Goal: Task Accomplishment & Management: Complete application form

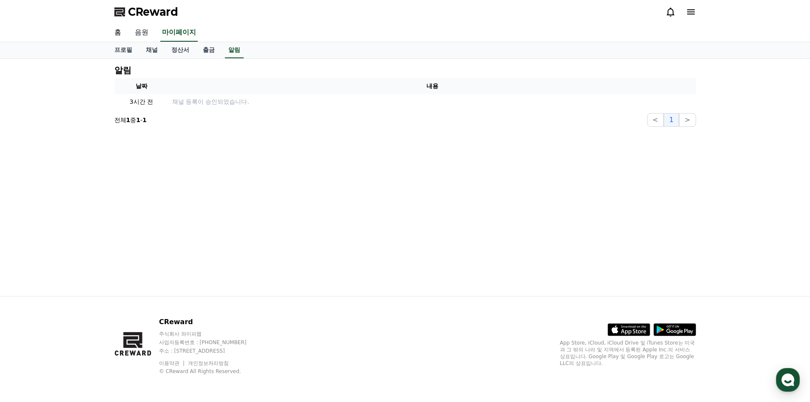
click at [143, 34] on link "음원" at bounding box center [141, 33] width 27 height 18
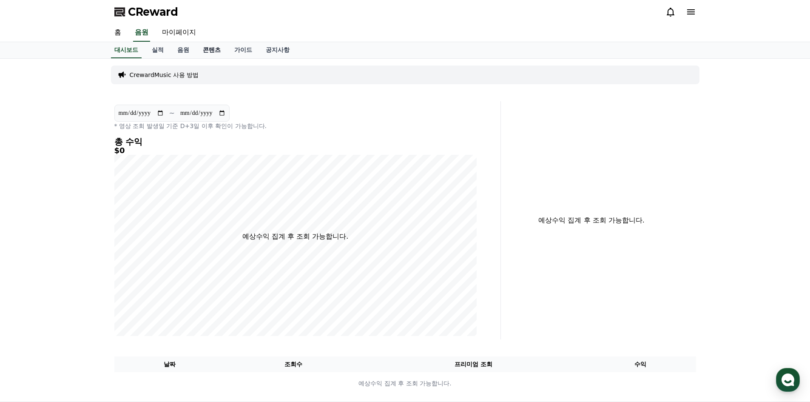
click at [208, 49] on link "콘텐츠" at bounding box center [211, 50] width 31 height 16
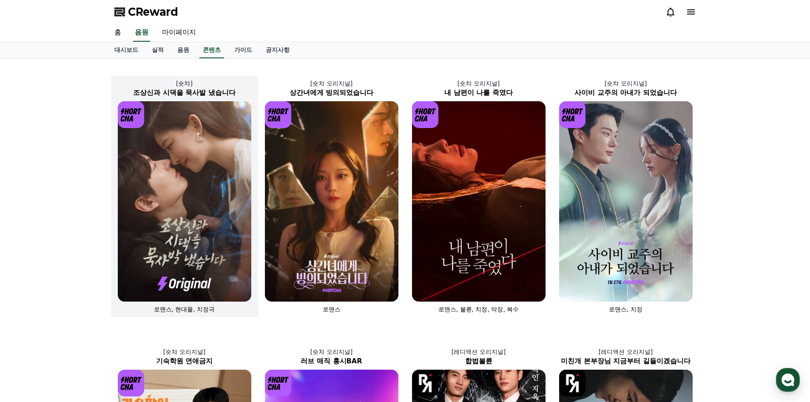
click at [181, 226] on img at bounding box center [185, 201] width 134 height 200
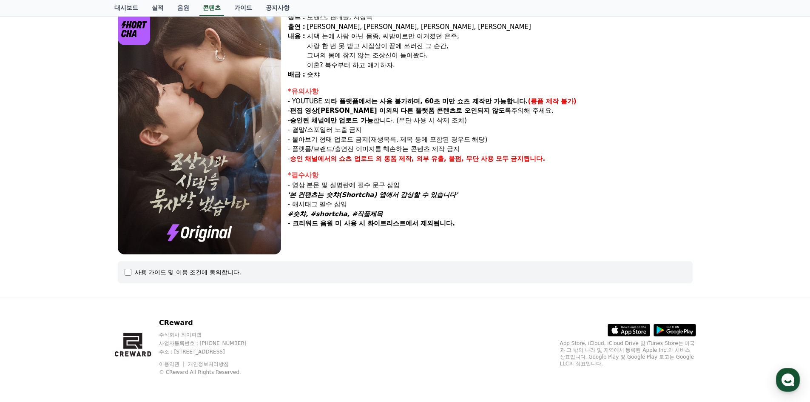
scroll to position [80, 0]
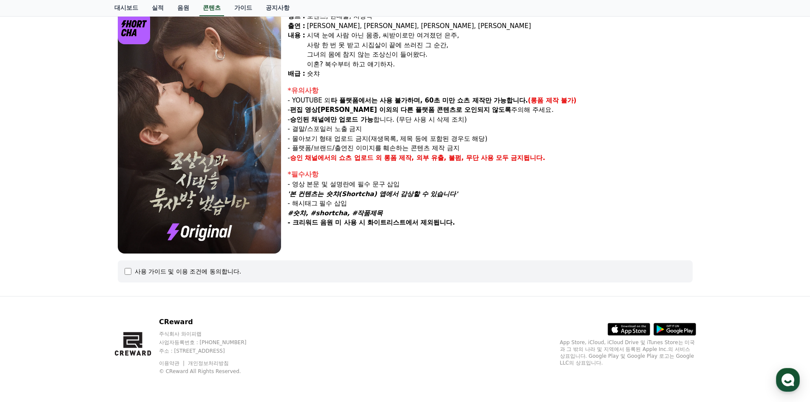
click at [183, 268] on div "사용 가이드 및 이용 조건에 동의합니다." at bounding box center [188, 271] width 107 height 9
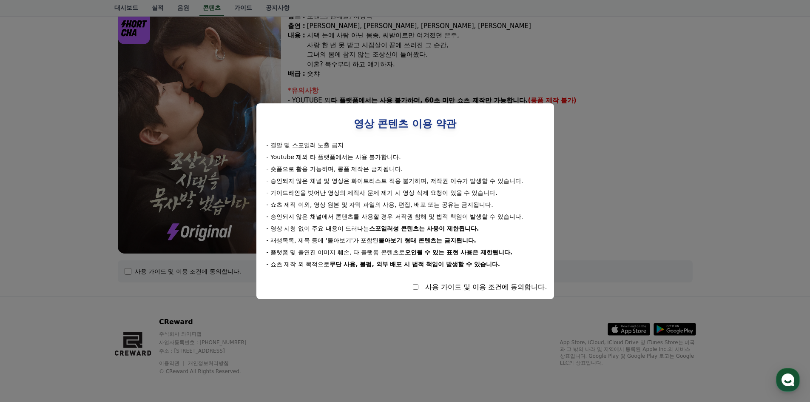
click at [435, 287] on div "사용 가이드 및 이용 조건에 동의합니다." at bounding box center [486, 287] width 122 height 10
select select
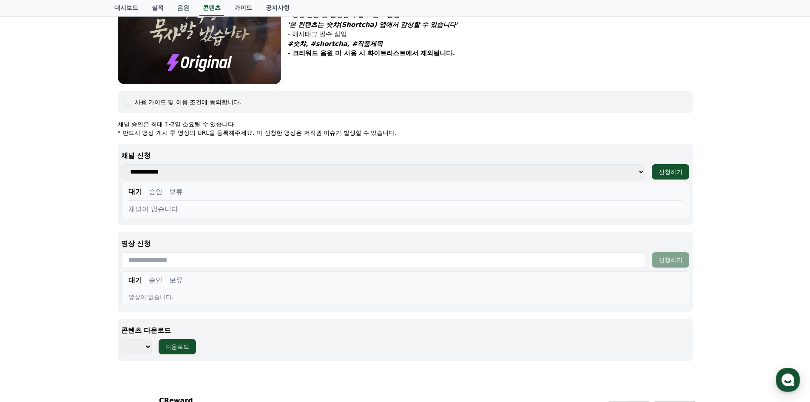
scroll to position [250, 0]
click at [544, 176] on select "**********" at bounding box center [383, 170] width 524 height 15
click at [527, 174] on select "**********" at bounding box center [383, 170] width 524 height 15
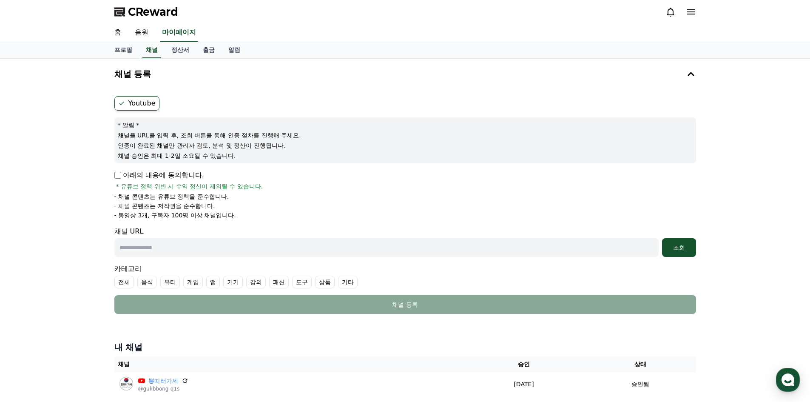
click at [132, 180] on div "아래의 내용에 동의합니다. * 유튜브 정책 위반 시 수익 정산이 제외될 수 있습니다." at bounding box center [405, 180] width 582 height 20
click at [112, 174] on div "Youtube * 알림 * 채널을 URL을 입력 후, 조회 버튼을 통해 인증 절차를 진행해 주세요. 인증이 완료된 채널만 관리자 검토, 분석 …" at bounding box center [405, 205] width 589 height 225
click at [568, 251] on input "text" at bounding box center [386, 247] width 545 height 19
paste input "**********"
type input "**********"
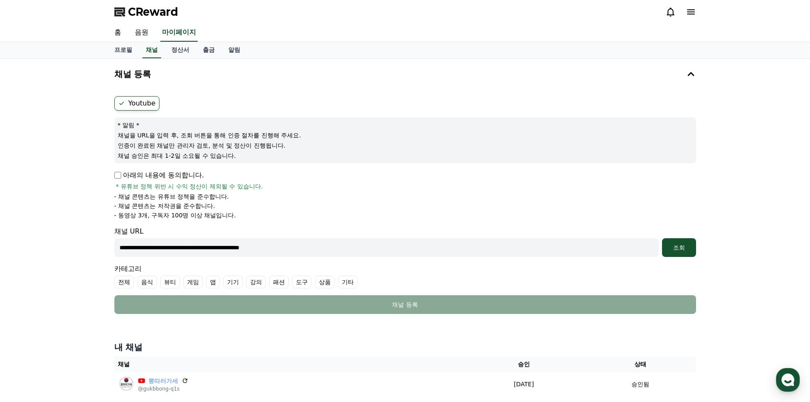
drag, startPoint x: 327, startPoint y: 249, endPoint x: 23, endPoint y: 257, distance: 304.3
click at [24, 258] on div "**********" at bounding box center [405, 231] width 810 height 344
click at [681, 248] on div "조회" at bounding box center [679, 247] width 27 height 9
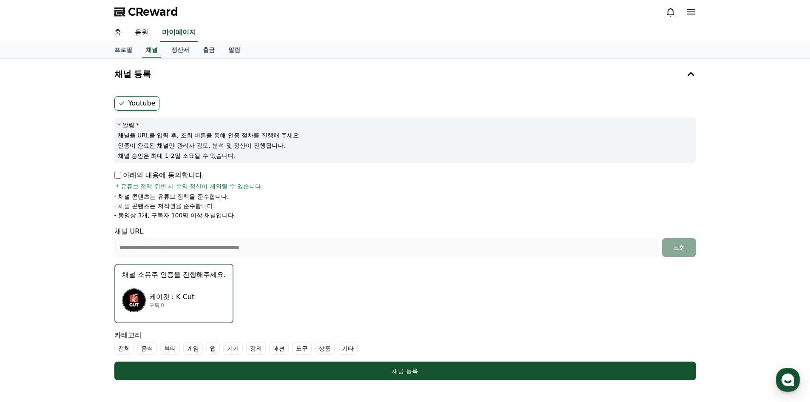
click at [346, 348] on label "기타" at bounding box center [348, 348] width 20 height 13
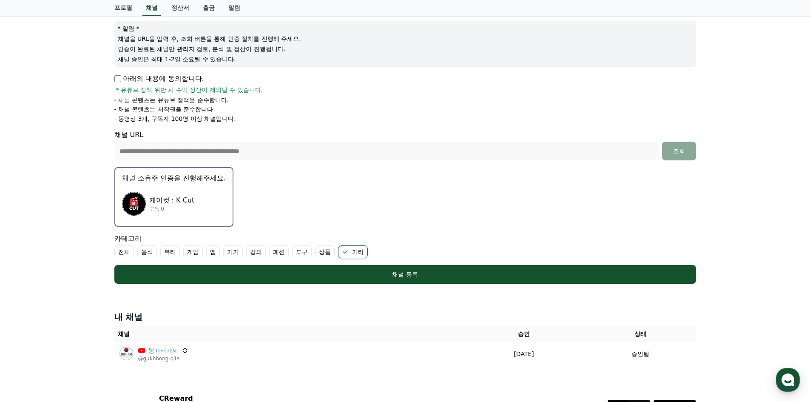
scroll to position [128, 0]
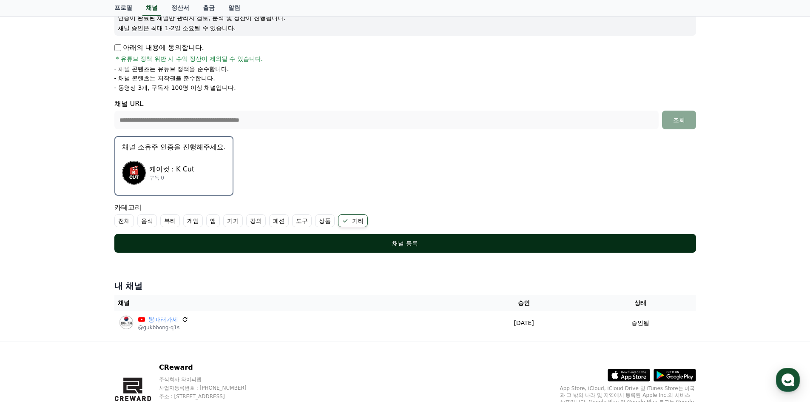
click at [407, 242] on div "채널 등록" at bounding box center [405, 243] width 548 height 9
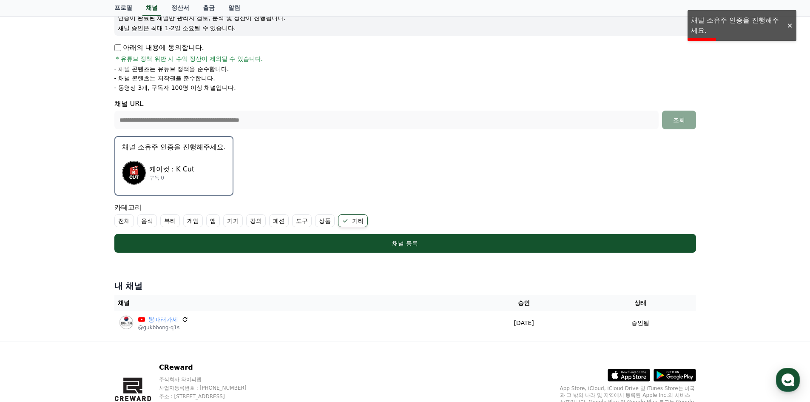
click at [173, 152] on button "채널 소유주 인증을 진행해주세요. 케이컷 : K Cut 구독 0" at bounding box center [173, 166] width 119 height 60
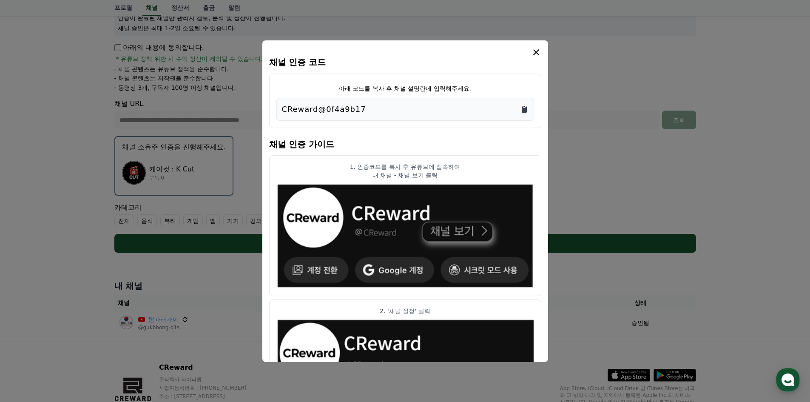
click at [522, 108] on icon "Copy to clipboard" at bounding box center [524, 109] width 5 height 6
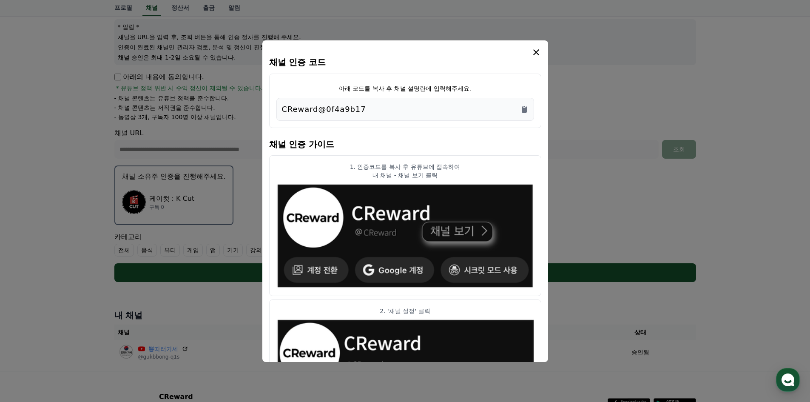
scroll to position [85, 0]
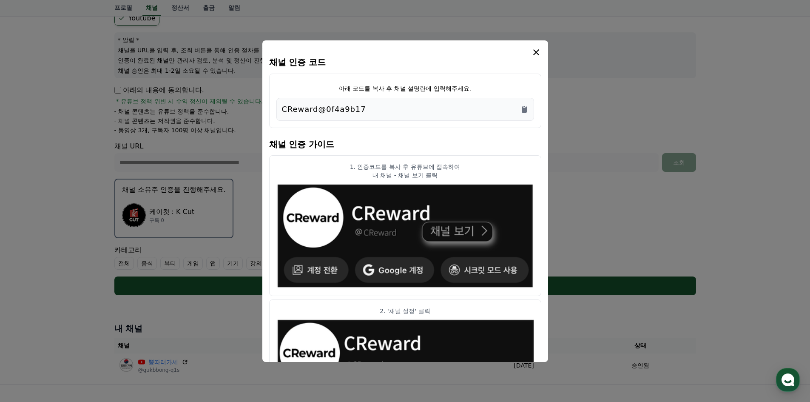
click at [536, 51] on icon "modal" at bounding box center [536, 52] width 10 height 10
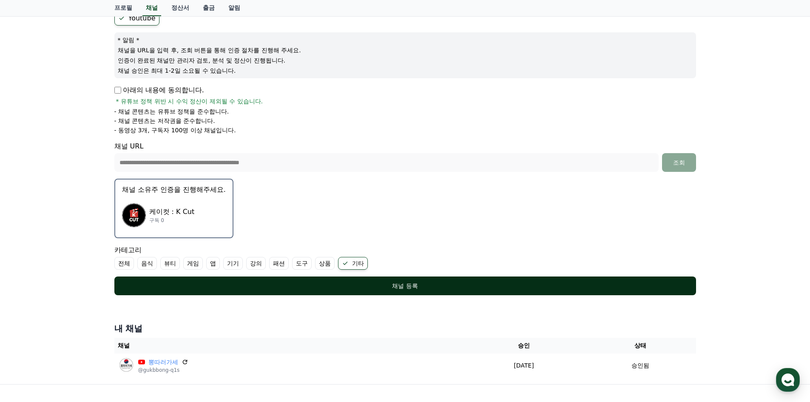
click at [408, 286] on div "채널 등록" at bounding box center [405, 286] width 548 height 9
